Goal: Task Accomplishment & Management: Complete application form

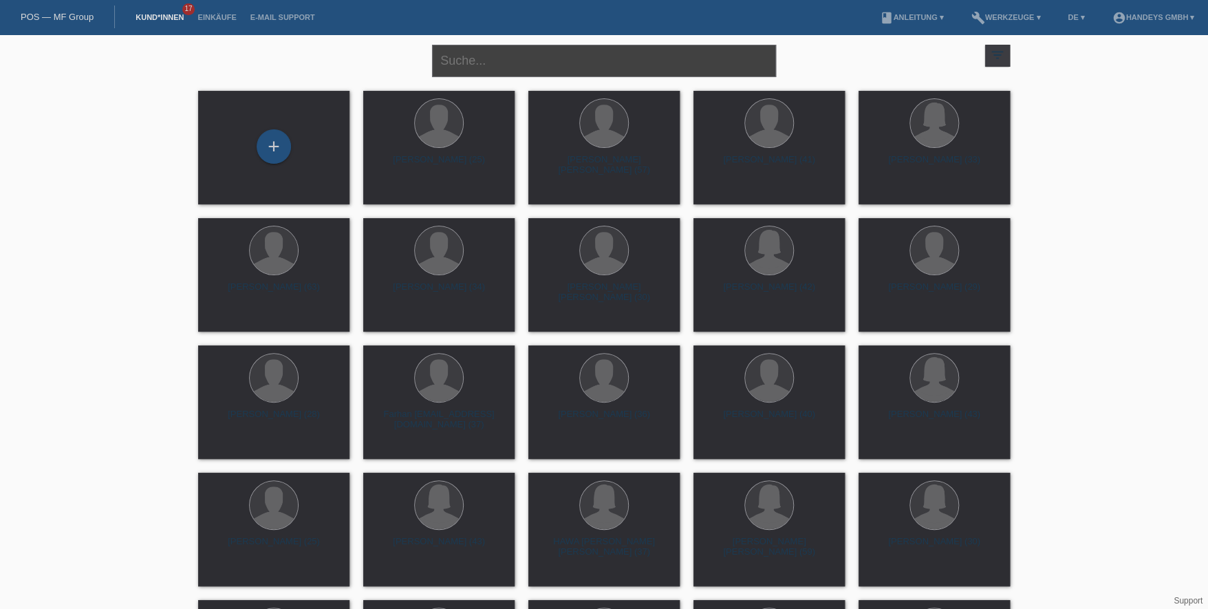
click at [554, 61] on input "text" at bounding box center [604, 61] width 344 height 32
type input "u"
type input "ismani"
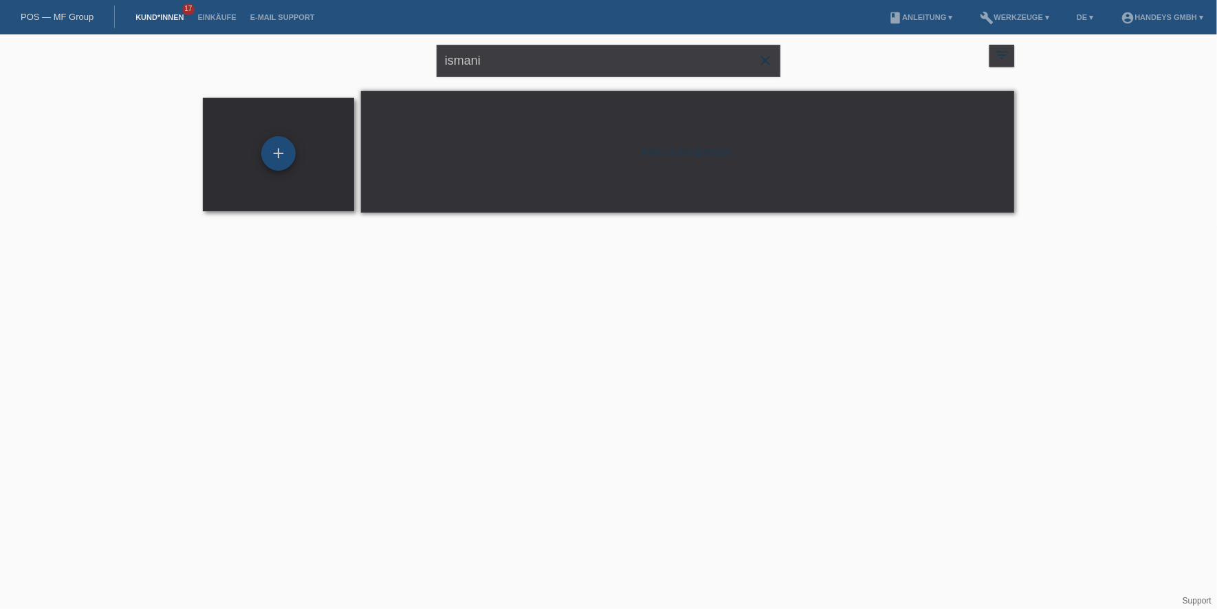
click at [283, 148] on div "+" at bounding box center [278, 153] width 34 height 34
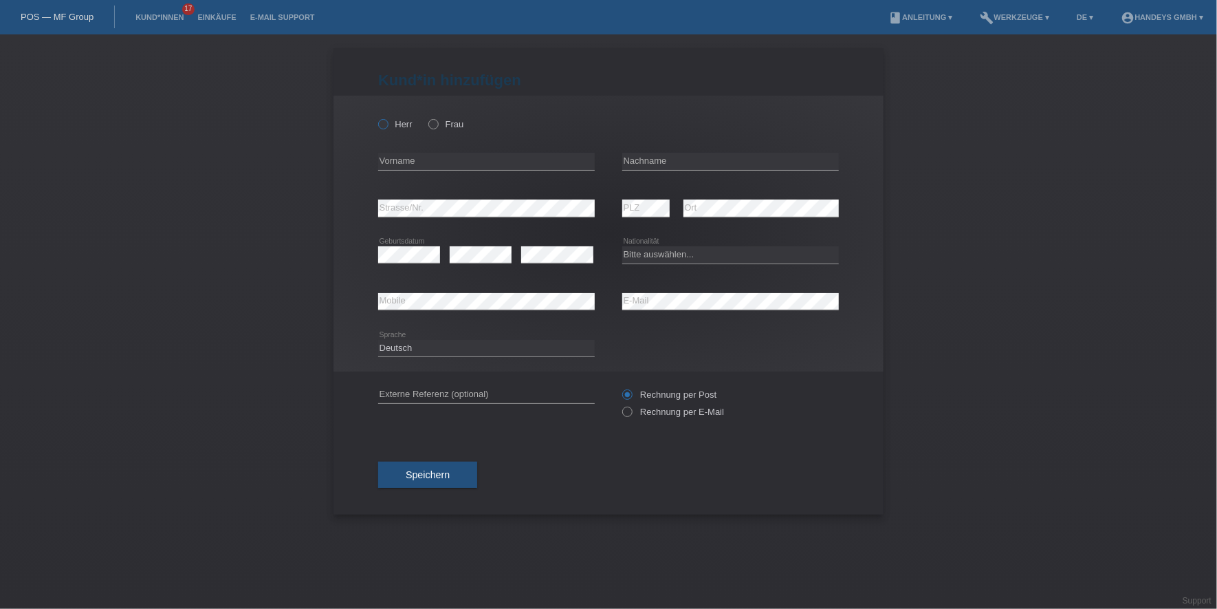
click at [399, 122] on label "Herr" at bounding box center [395, 124] width 34 height 10
click at [387, 122] on input "Herr" at bounding box center [382, 123] width 9 height 9
radio input "true"
click at [444, 164] on input "text" at bounding box center [486, 161] width 217 height 17
type input "[PERSON_NAME]"
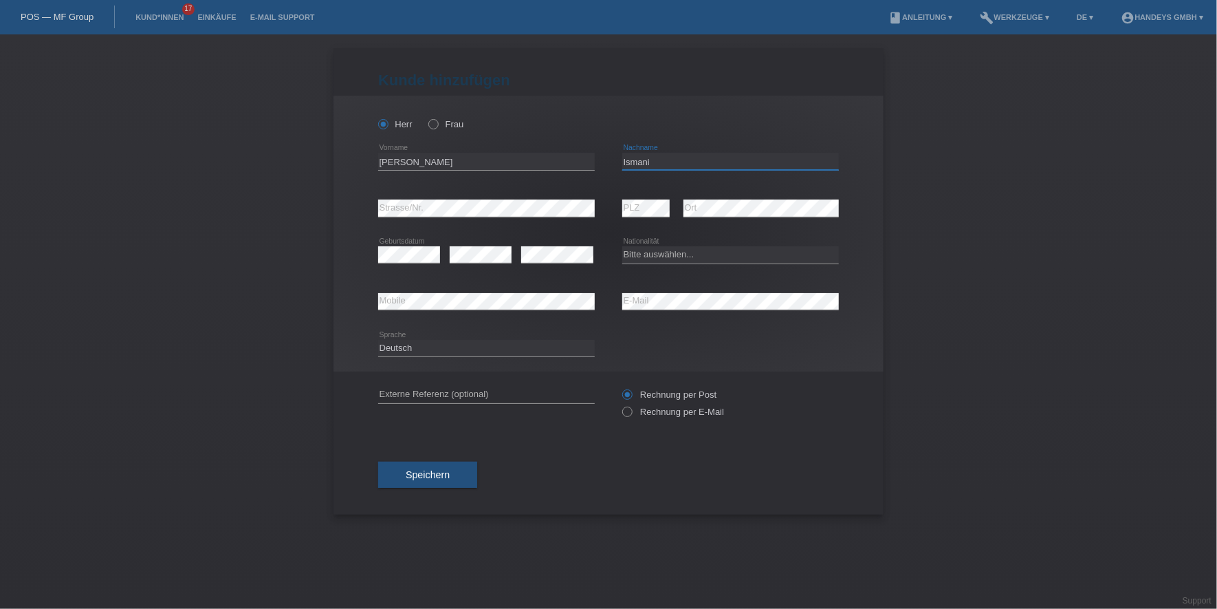
type input "Ismani"
click at [668, 258] on select "Bitte auswählen... Schweiz Deutschland Liechtenstein Österreich ------------ Af…" at bounding box center [730, 254] width 217 height 17
select select "CH"
click at [622, 246] on select "Bitte auswählen... Schweiz Deutschland Liechtenstein Österreich ------------ Af…" at bounding box center [730, 254] width 217 height 17
click at [413, 391] on input "text" at bounding box center [486, 394] width 217 height 17
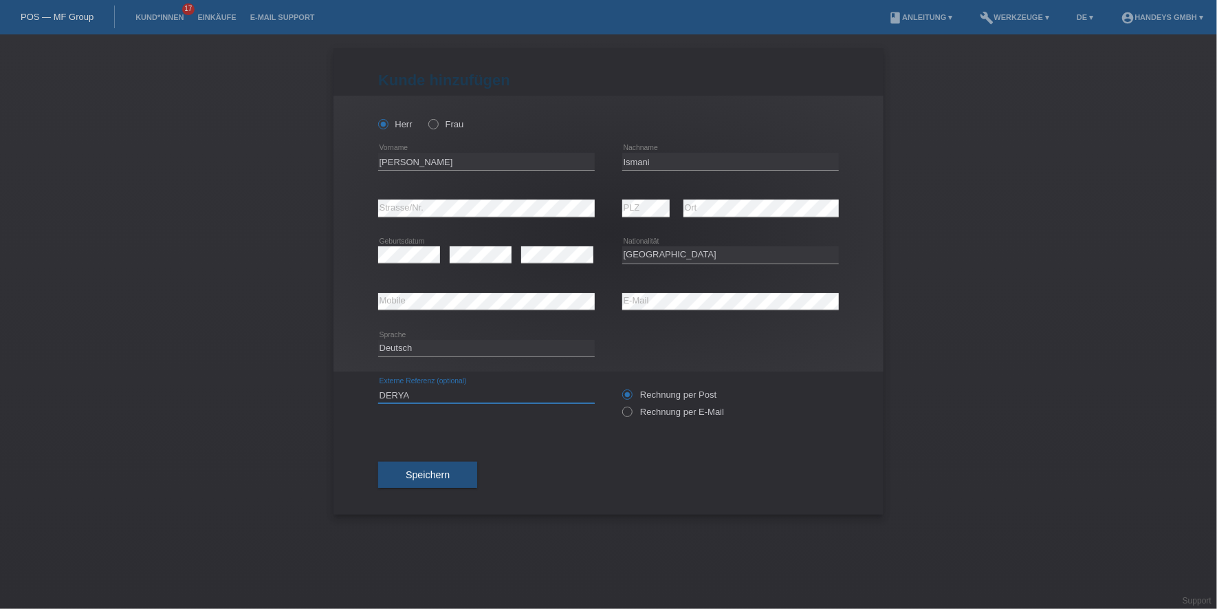
type input "DERYA"
click at [421, 470] on span "Speichern" at bounding box center [428, 474] width 44 height 11
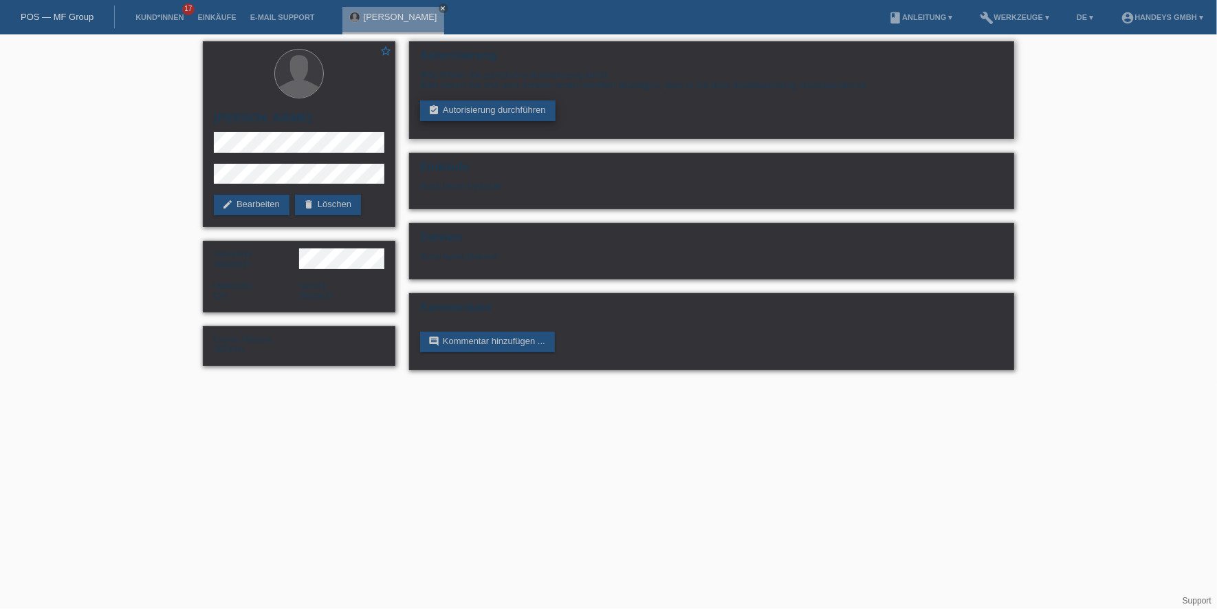
click at [479, 119] on link "assignment_turned_in Autorisierung durchführen" at bounding box center [487, 110] width 135 height 21
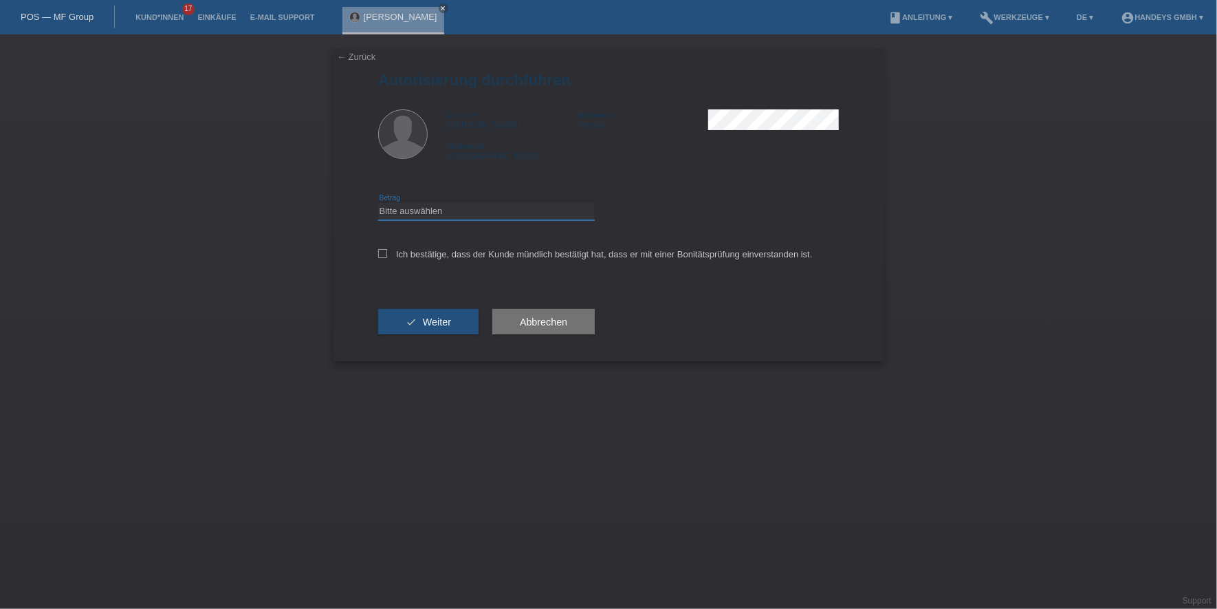
drag, startPoint x: 464, startPoint y: 210, endPoint x: 464, endPoint y: 219, distance: 8.3
click at [464, 210] on select "Bitte auswählen CHF 1.00 - CHF 499.00 CHF 500.00 - CHF 1'999.00 CHF 2'000.00 - …" at bounding box center [486, 211] width 217 height 17
select select "3"
click at [378, 203] on select "Bitte auswählen CHF 1.00 - CHF 499.00 CHF 500.00 - CHF 1'999.00 CHF 2'000.00 - …" at bounding box center [486, 211] width 217 height 17
click at [450, 242] on div "Ich bestätige, dass der Kunde mündlich bestätigt hat, dass er mit einer Bonität…" at bounding box center [608, 258] width 461 height 47
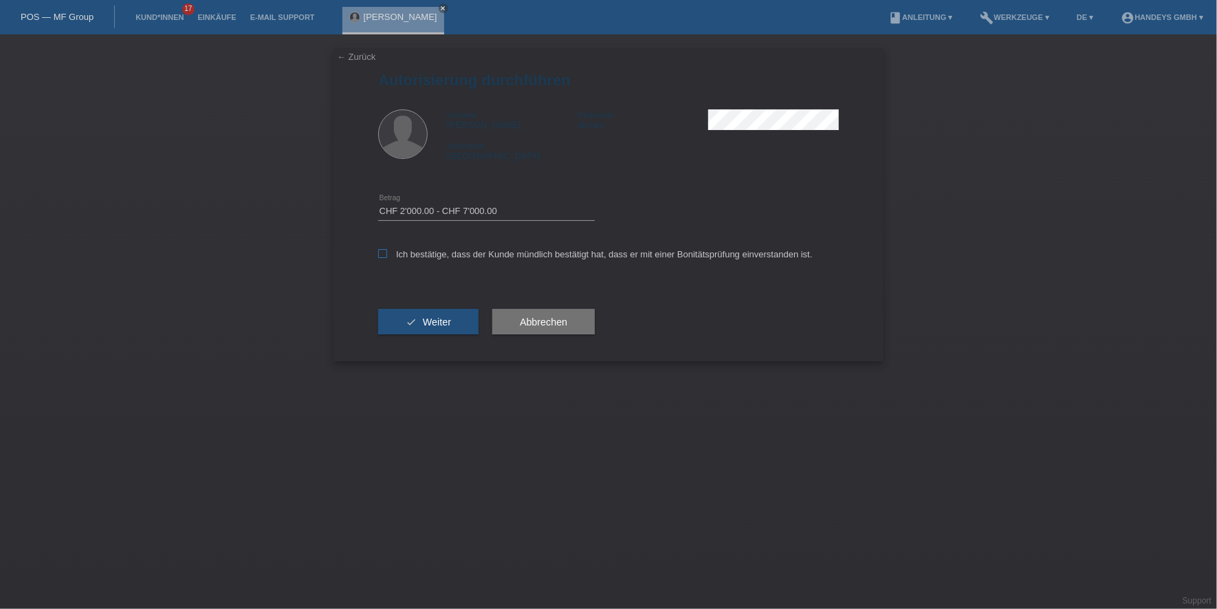
click at [450, 259] on div "Ich bestätige, dass der Kunde mündlich bestätigt hat, dass er mit einer Bonität…" at bounding box center [608, 258] width 461 height 47
click at [438, 255] on label "Ich bestätige, dass der Kunde mündlich bestätigt hat, dass er mit einer Bonität…" at bounding box center [595, 254] width 435 height 10
click at [387, 255] on input "Ich bestätige, dass der Kunde mündlich bestätigt hat, dass er mit einer Bonität…" at bounding box center [382, 253] width 9 height 9
checkbox input "true"
click at [421, 323] on button "check Weiter" at bounding box center [428, 322] width 100 height 26
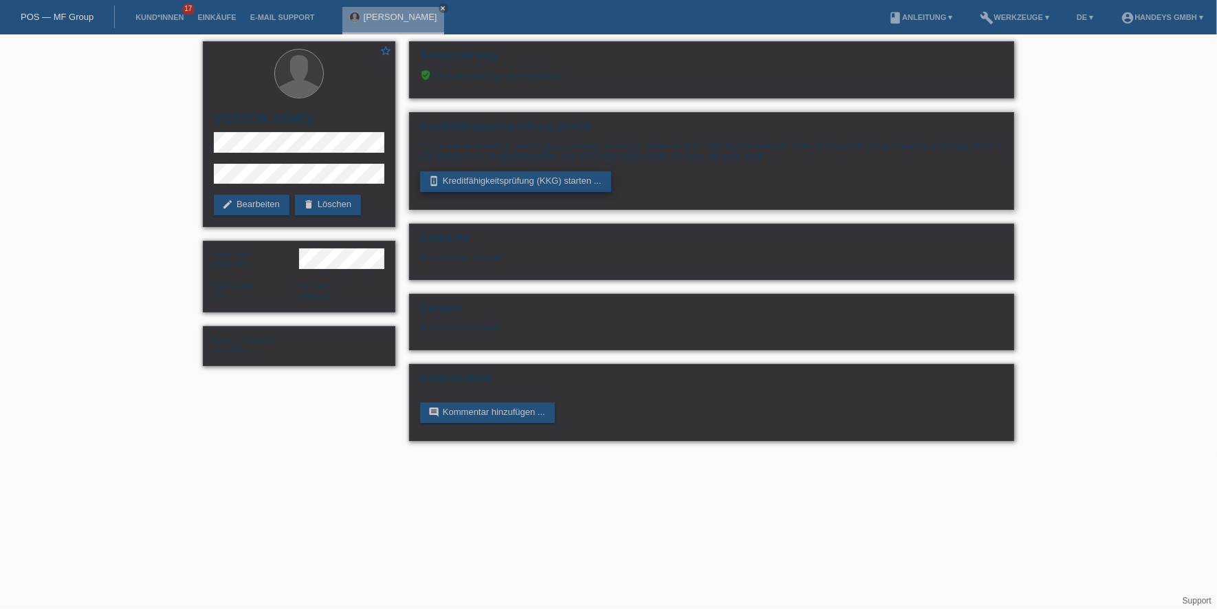
click at [543, 180] on link "perm_device_information Kreditfähigkeitsprüfung (KKG) starten ..." at bounding box center [515, 181] width 191 height 21
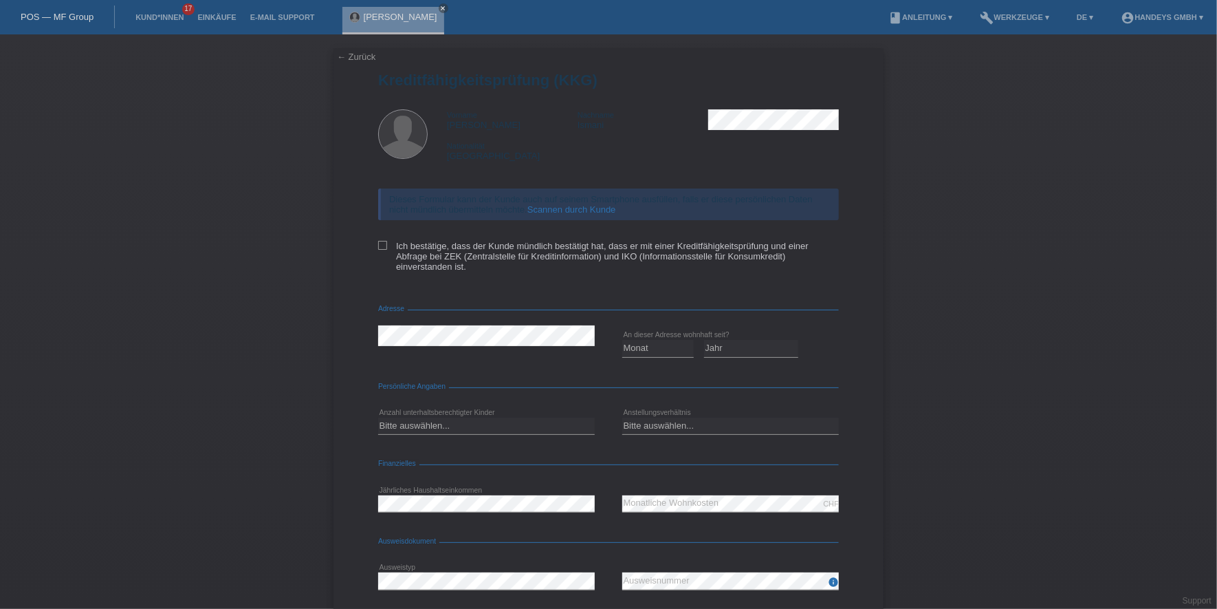
click at [571, 204] on link "Scannen durch Kunde" at bounding box center [571, 209] width 89 height 10
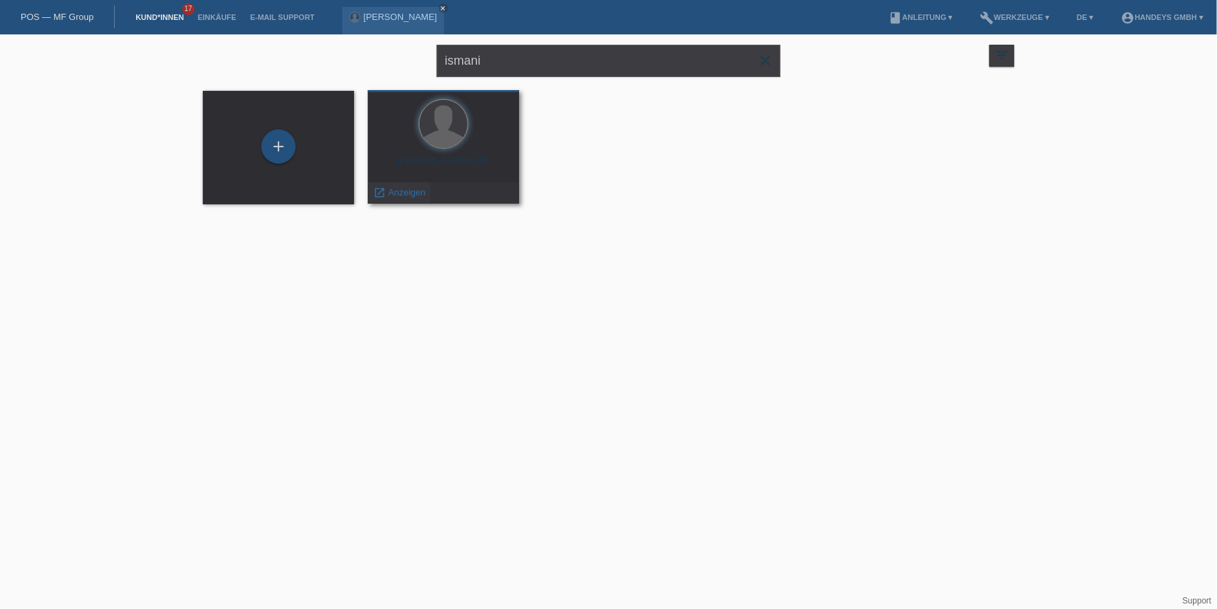
click at [406, 188] on span "Anzeigen" at bounding box center [407, 192] width 37 height 10
click at [407, 190] on span "Anzeigen" at bounding box center [407, 192] width 37 height 10
